Goal: Book appointment/travel/reservation

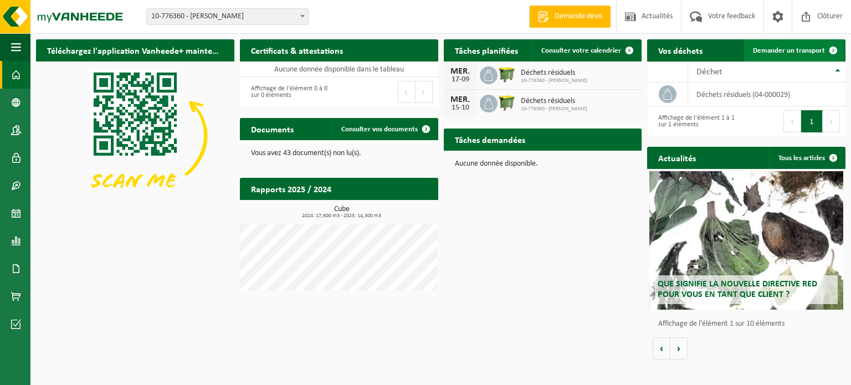
click at [800, 47] on span "Demander un transport" at bounding box center [789, 50] width 72 height 7
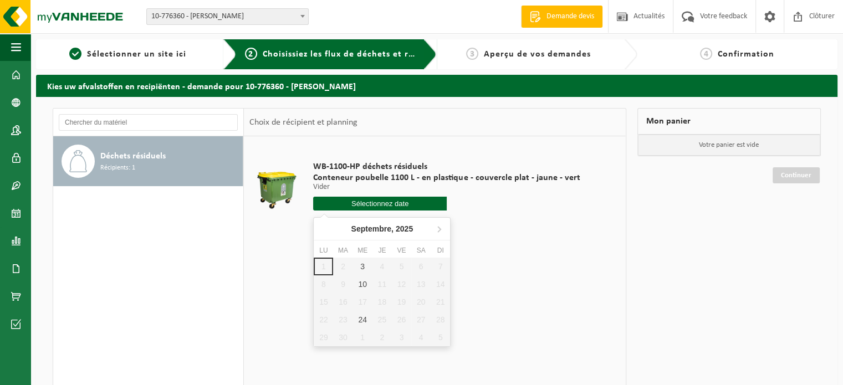
click at [375, 199] on input "text" at bounding box center [380, 204] width 134 height 14
click at [361, 264] on div "3" at bounding box center [362, 267] width 19 height 18
type input "à partir de 2025-09-03"
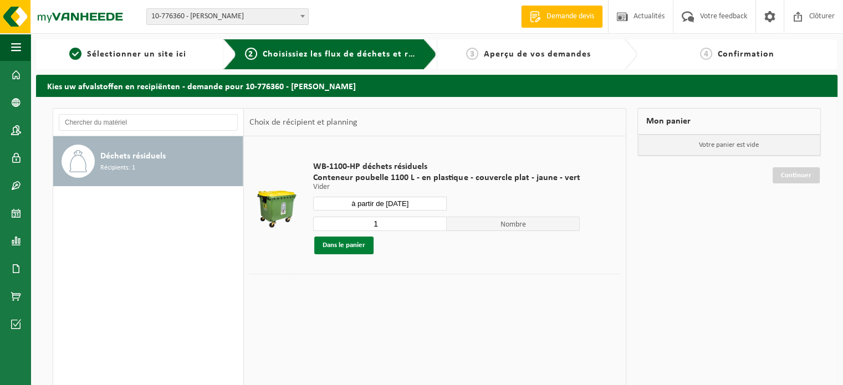
click at [348, 243] on button "Dans le panier" at bounding box center [343, 246] width 59 height 18
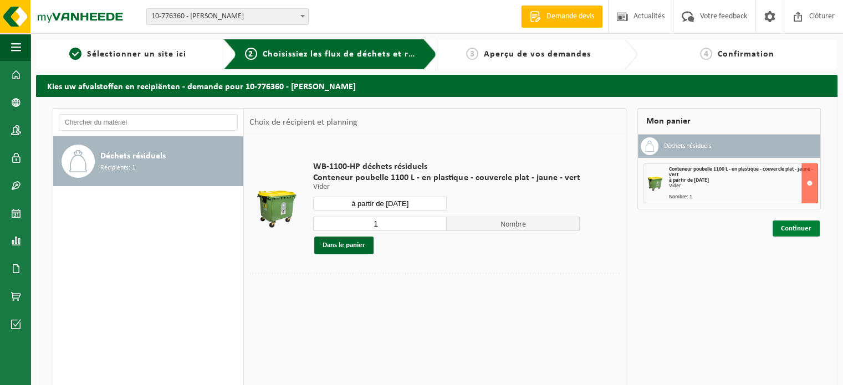
click at [806, 223] on link "Continuer" at bounding box center [795, 228] width 47 height 16
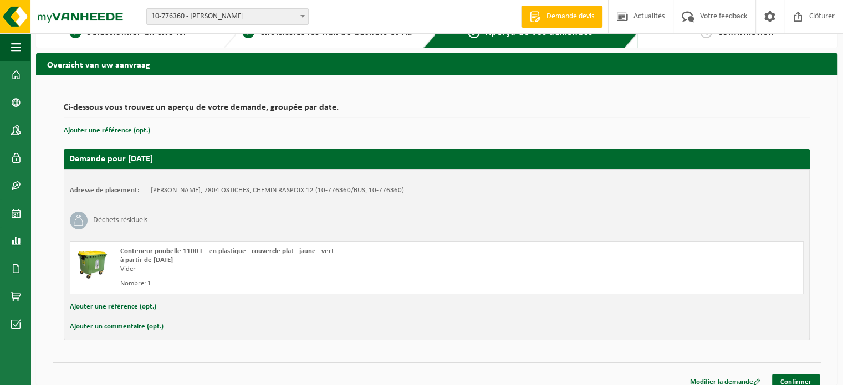
scroll to position [32, 0]
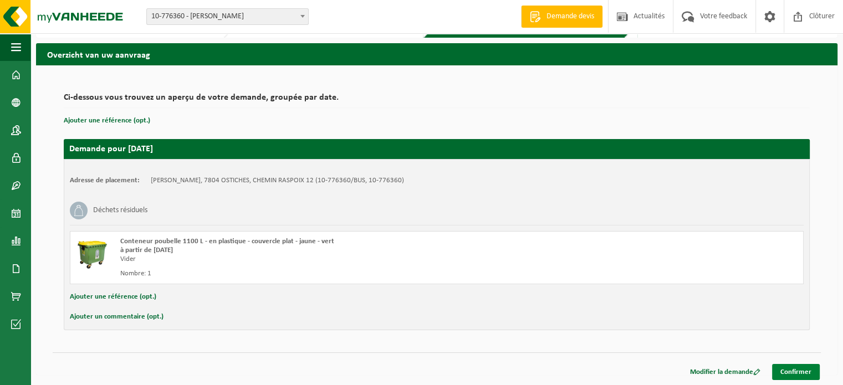
click at [793, 368] on link "Confirmer" at bounding box center [796, 372] width 48 height 16
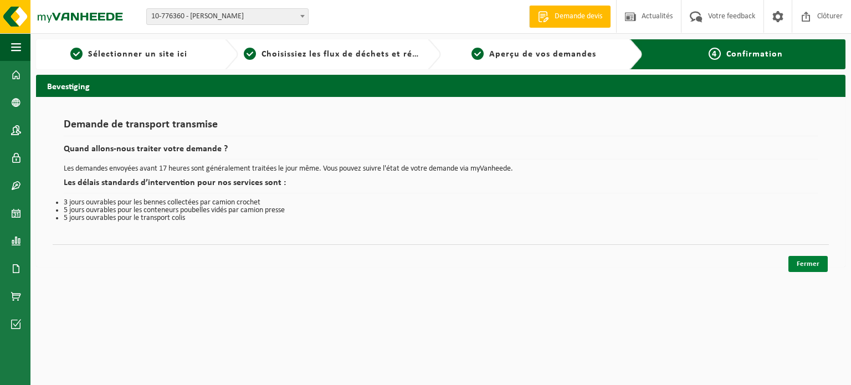
click at [814, 263] on link "Fermer" at bounding box center [807, 264] width 39 height 16
